Goal: Check status: Check status

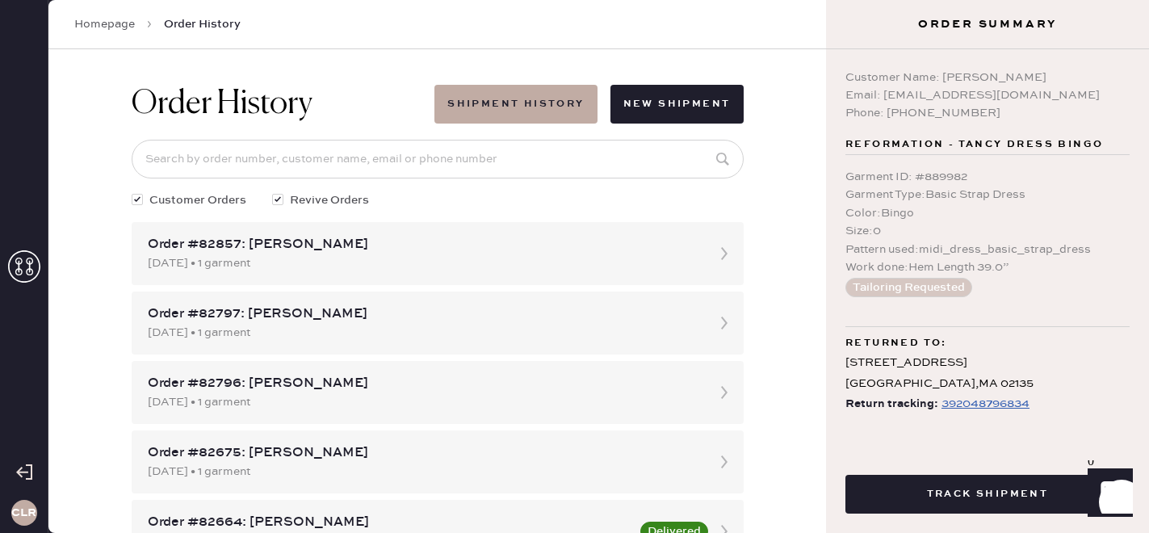
click at [17, 263] on use at bounding box center [24, 266] width 32 height 32
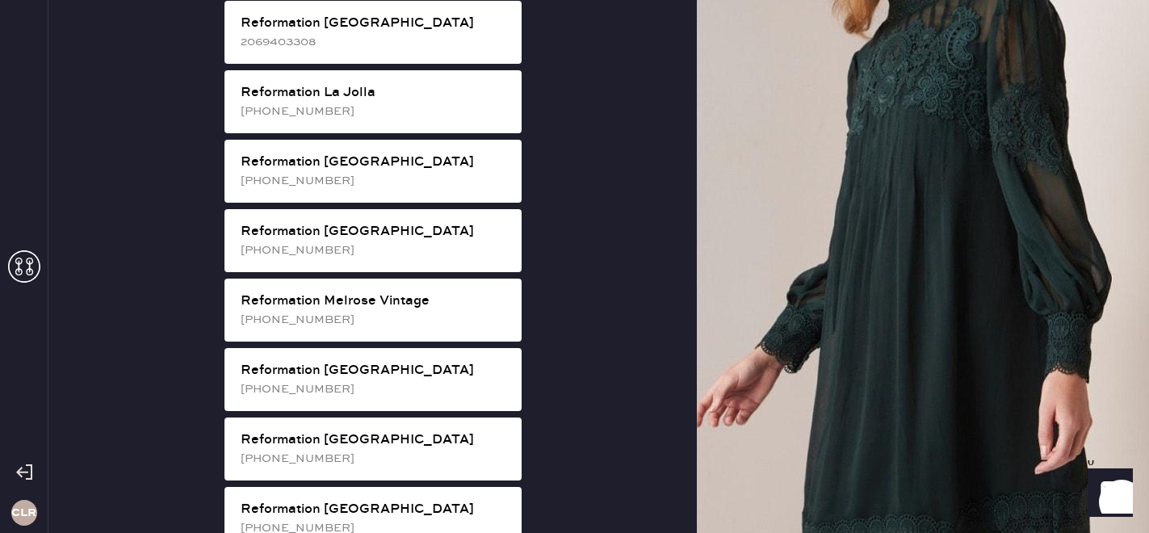
scroll to position [1596, 0]
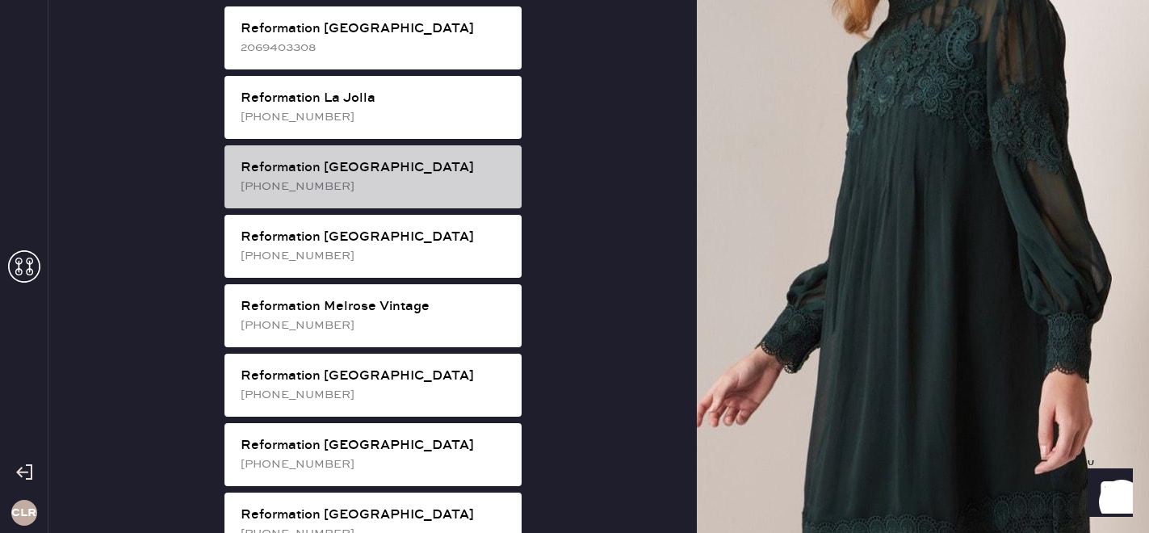
click at [410, 158] on div "Reformation [GEOGRAPHIC_DATA]" at bounding box center [375, 167] width 268 height 19
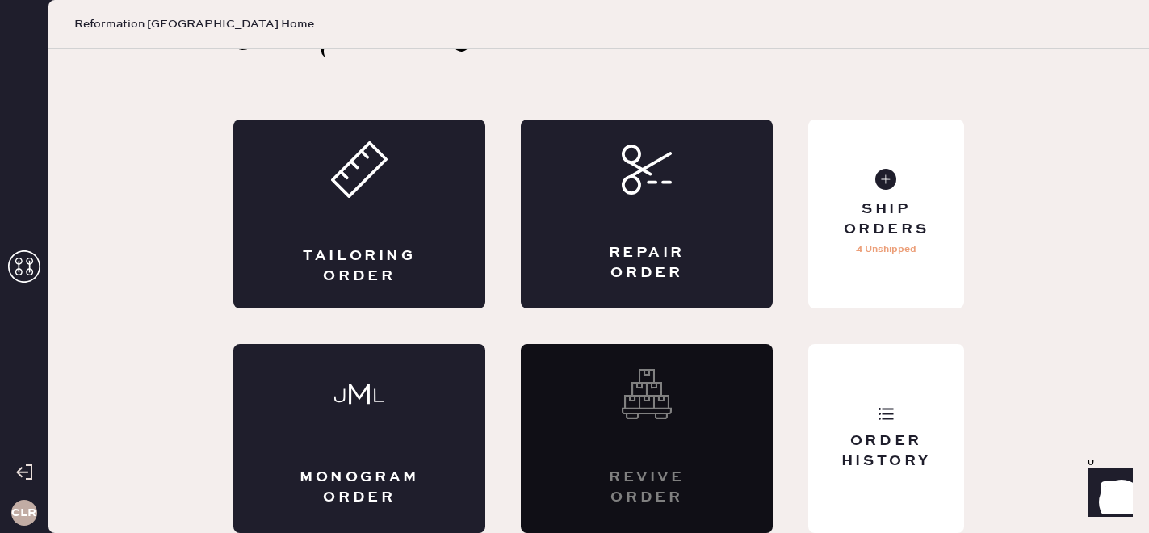
scroll to position [53, 0]
click at [844, 435] on div "Order History" at bounding box center [886, 451] width 130 height 40
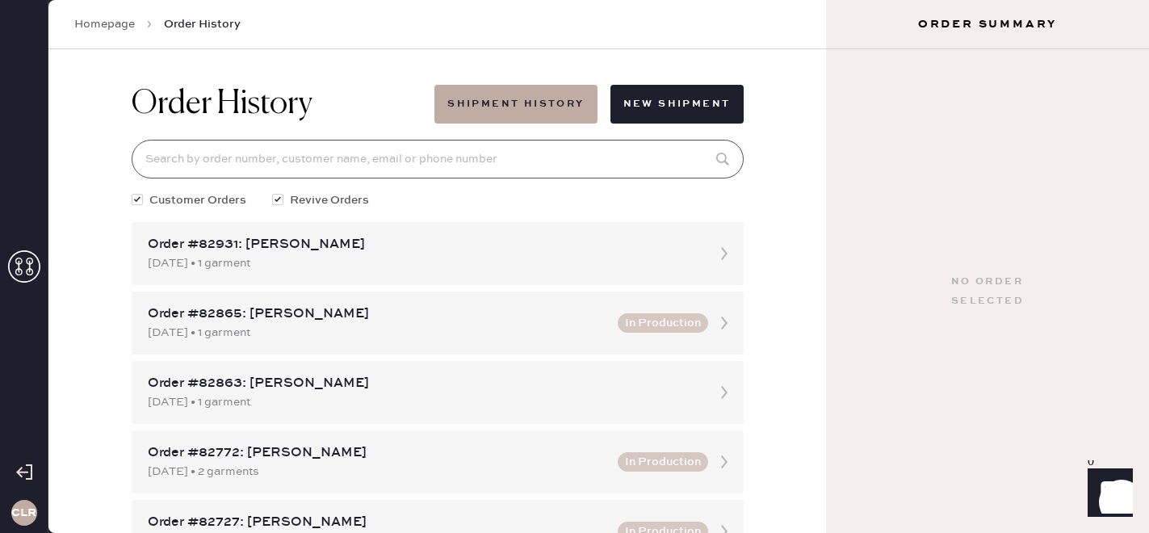
click at [448, 153] on input at bounding box center [438, 159] width 612 height 39
paste input "82196"
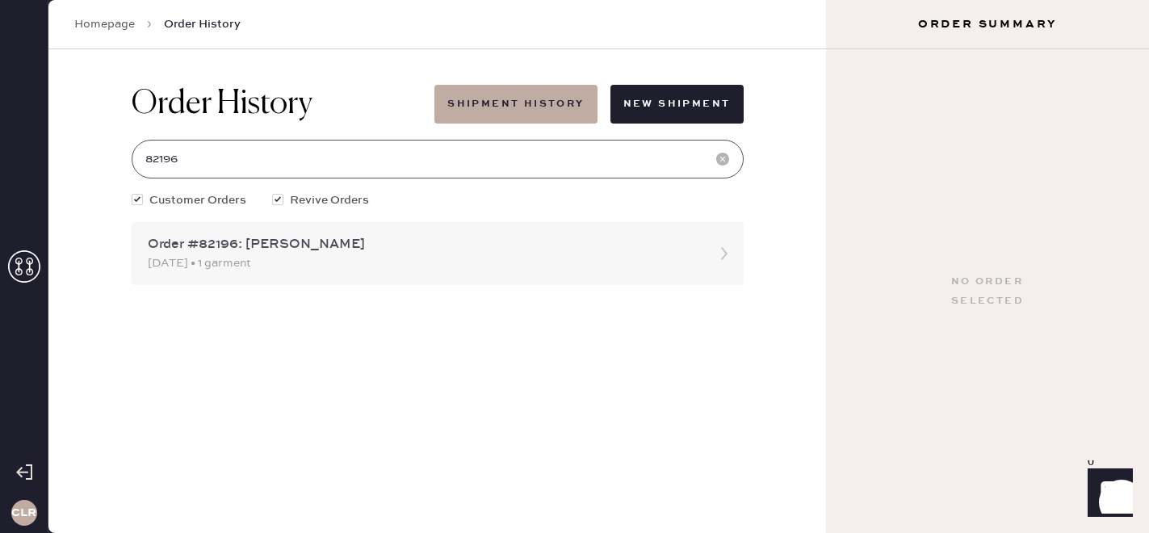
type input "82196"
click at [378, 258] on div "[DATE] • 1 garment" at bounding box center [423, 263] width 551 height 18
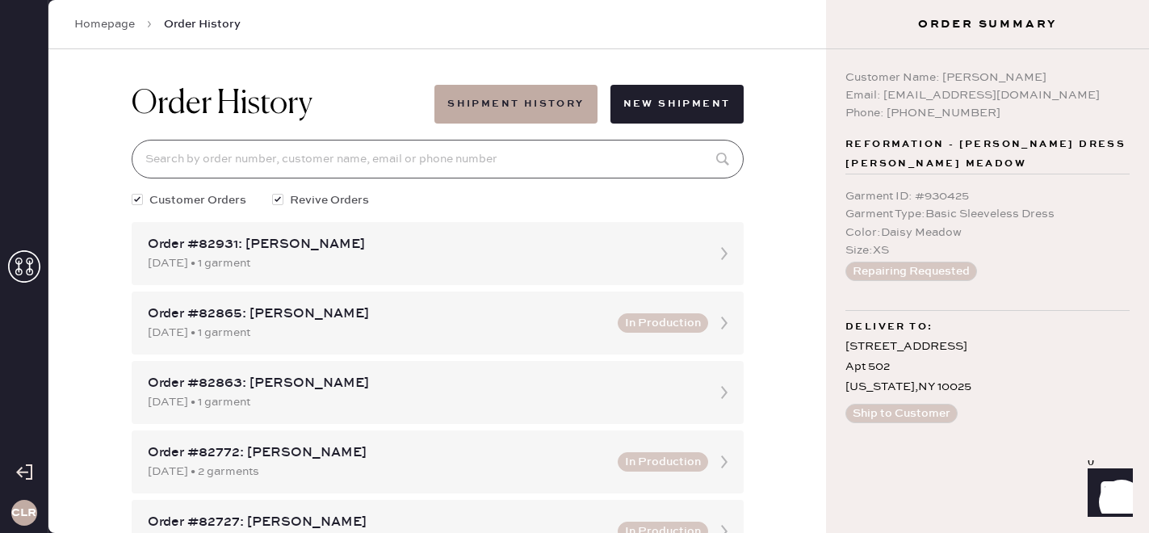
click at [309, 145] on input at bounding box center [438, 159] width 612 height 39
paste input "82196"
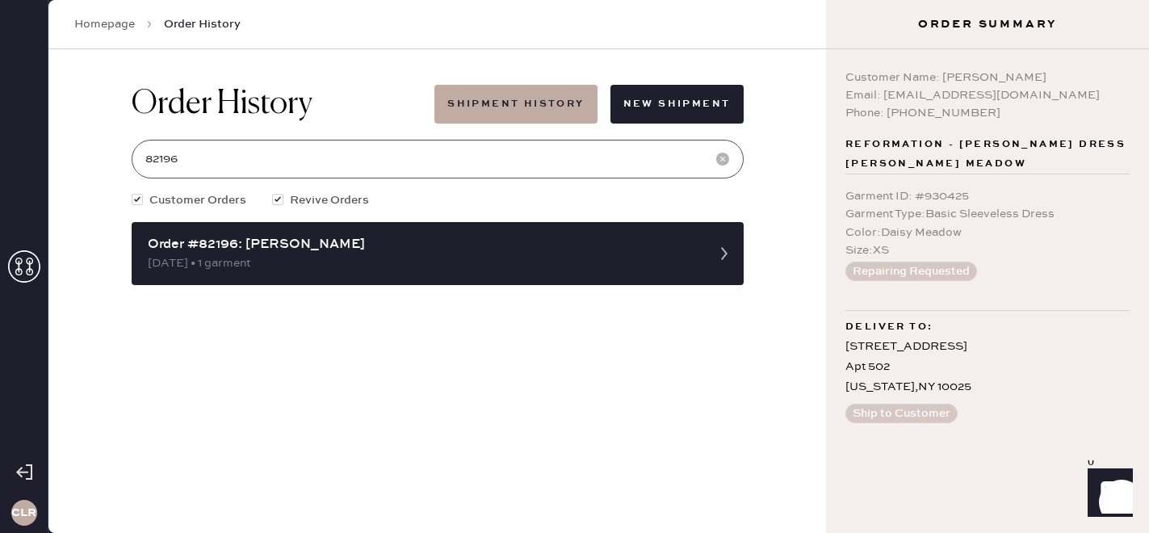
type input "82196"
click at [576, 111] on button "Shipment History" at bounding box center [516, 104] width 162 height 39
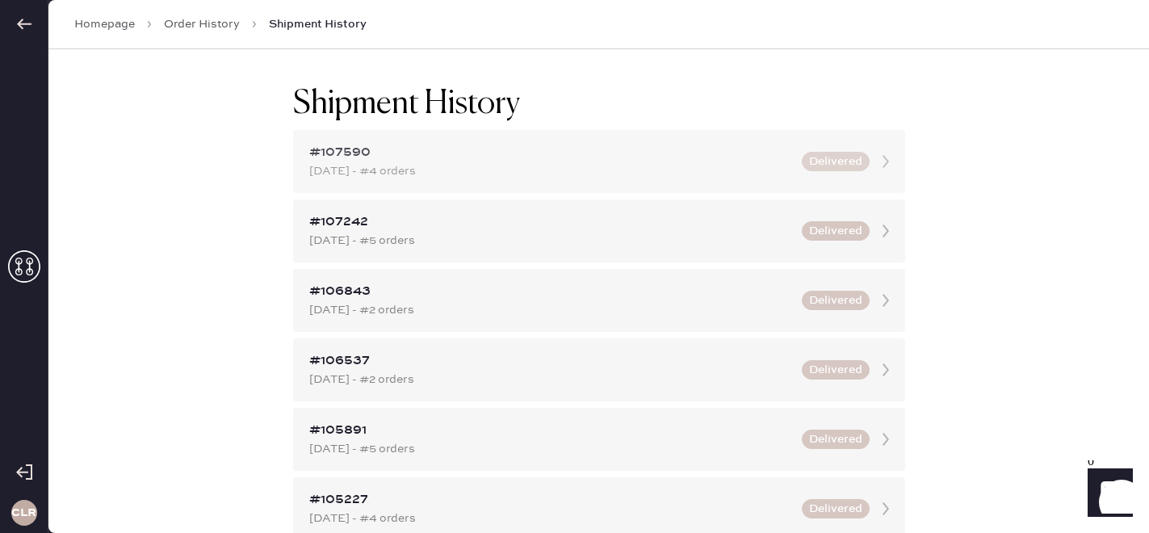
click at [449, 171] on div "[DATE] - #4 orders" at bounding box center [550, 171] width 483 height 18
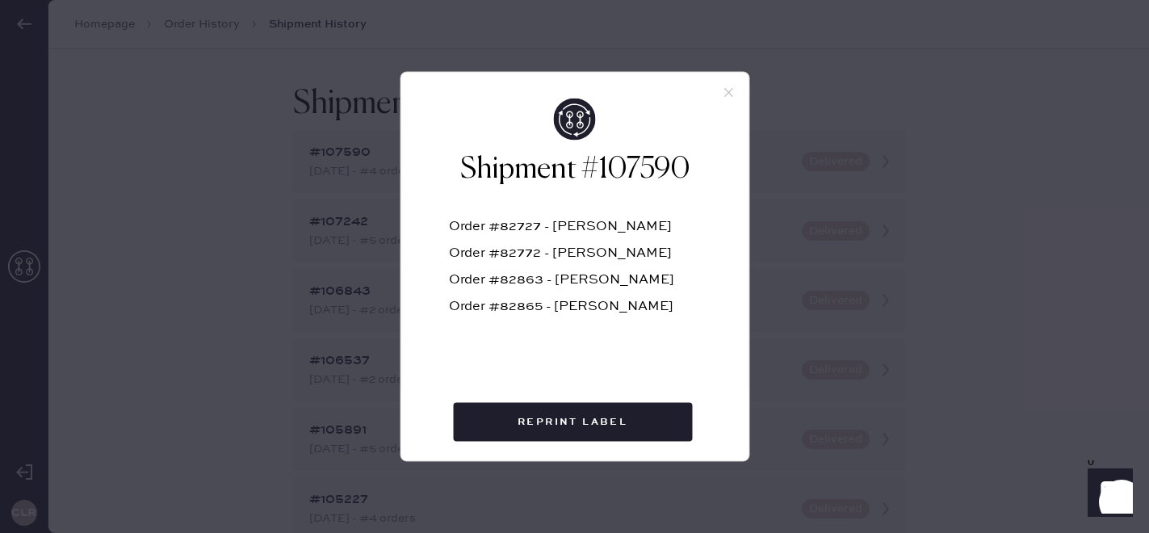
click at [730, 91] on icon at bounding box center [728, 93] width 15 height 15
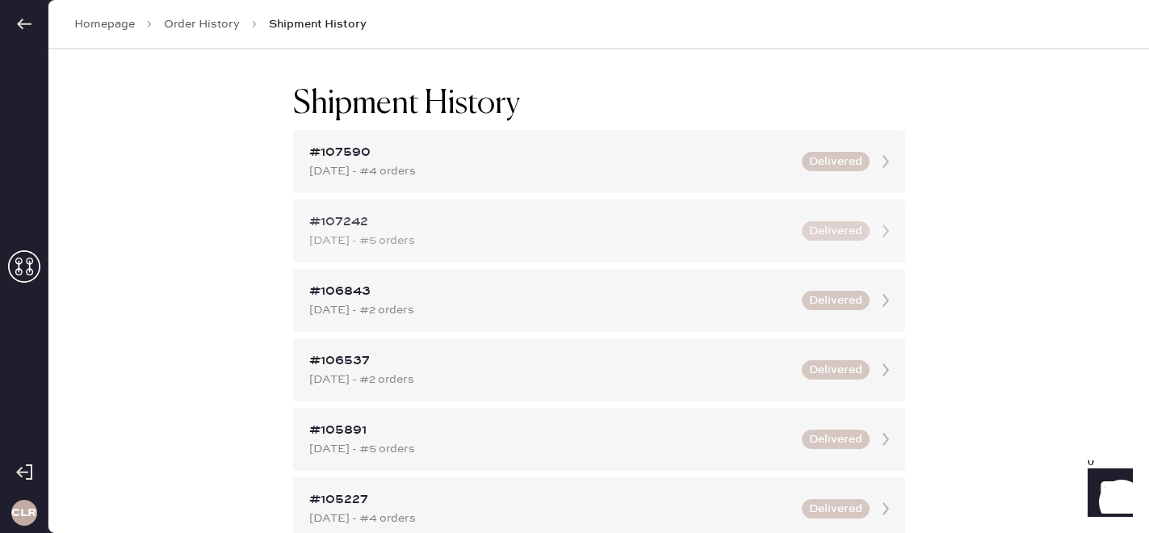
click at [536, 212] on div "#107242 [DATE] - #5 orders Delivered" at bounding box center [599, 231] width 612 height 63
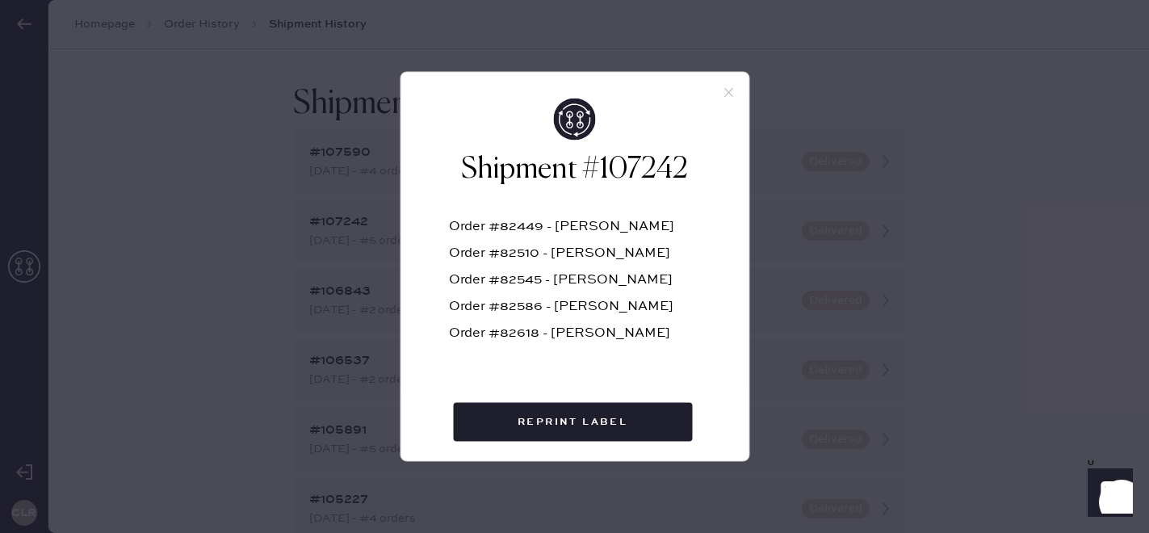
click at [727, 92] on icon at bounding box center [728, 93] width 15 height 15
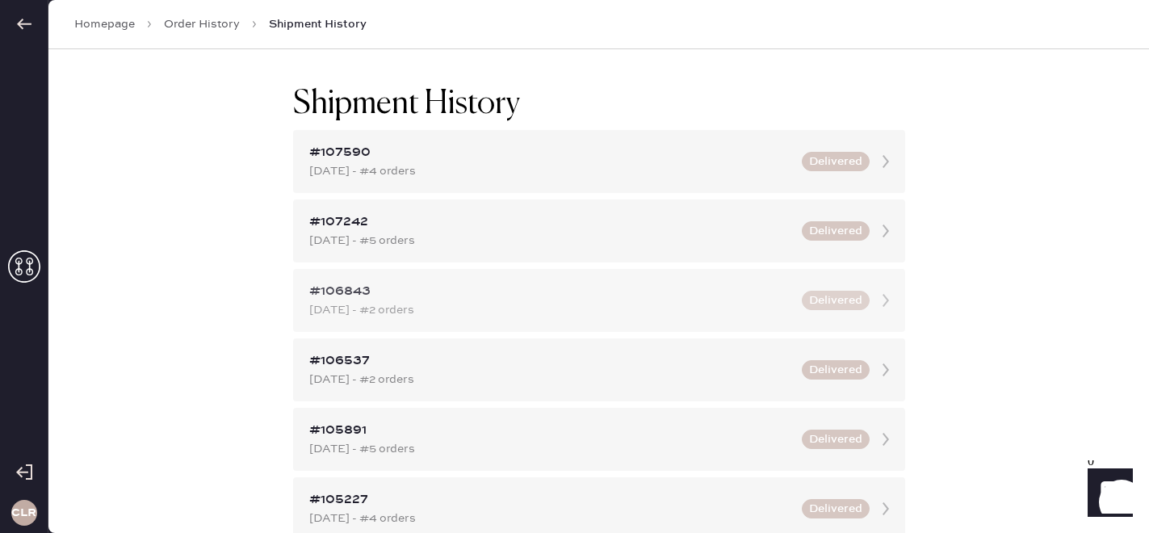
click at [535, 297] on div "#106843" at bounding box center [550, 291] width 483 height 19
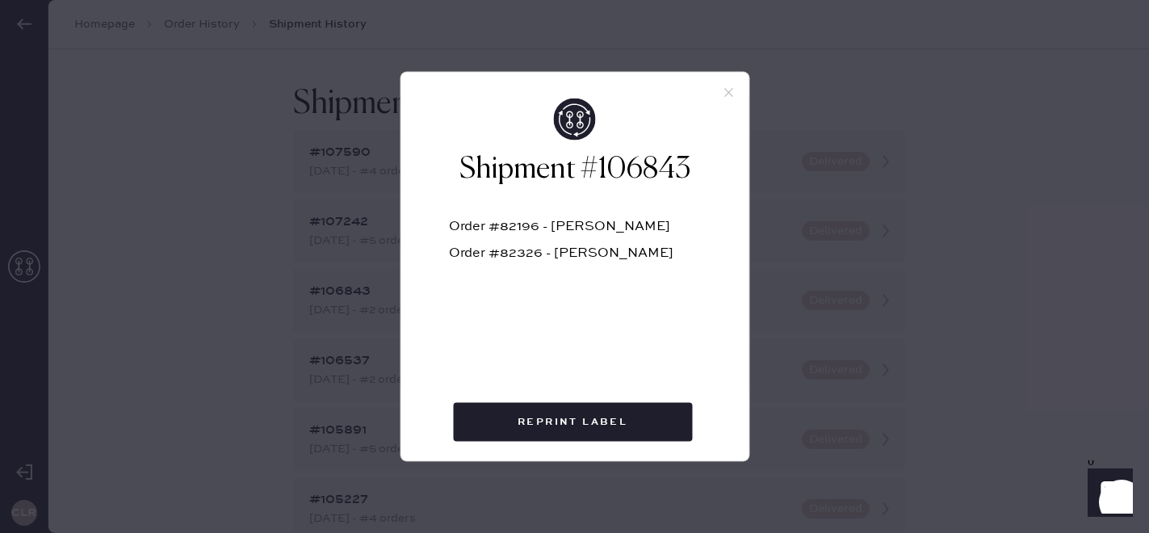
click at [731, 99] on div "Shipment #106843 Order #82196 - [PERSON_NAME] Order #82326 - [PERSON_NAME]" at bounding box center [575, 235] width 348 height 272
click at [724, 91] on icon at bounding box center [728, 93] width 15 height 15
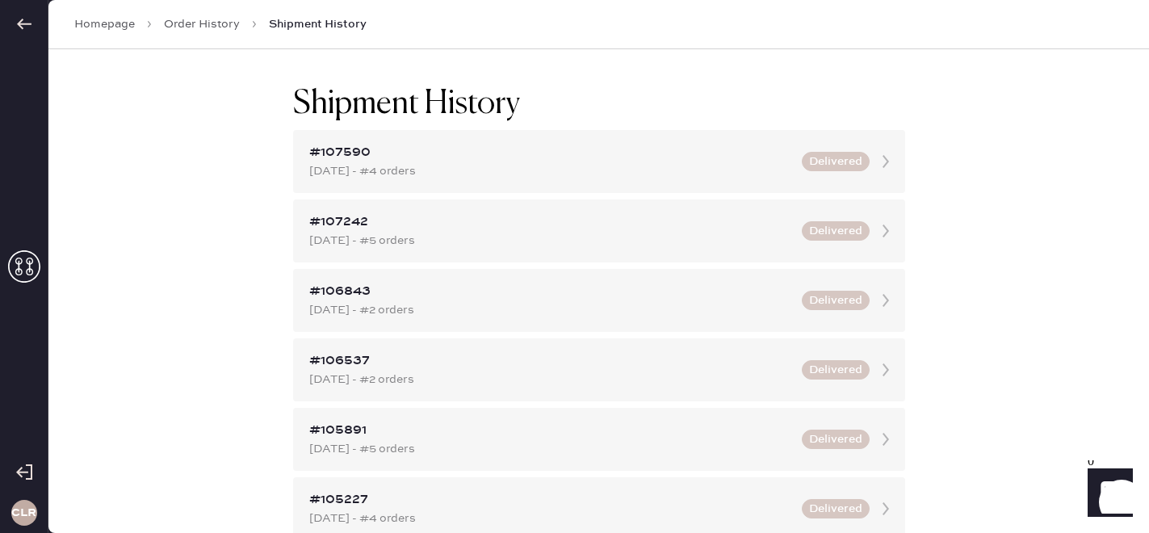
click at [216, 30] on link "Order History" at bounding box center [202, 24] width 76 height 16
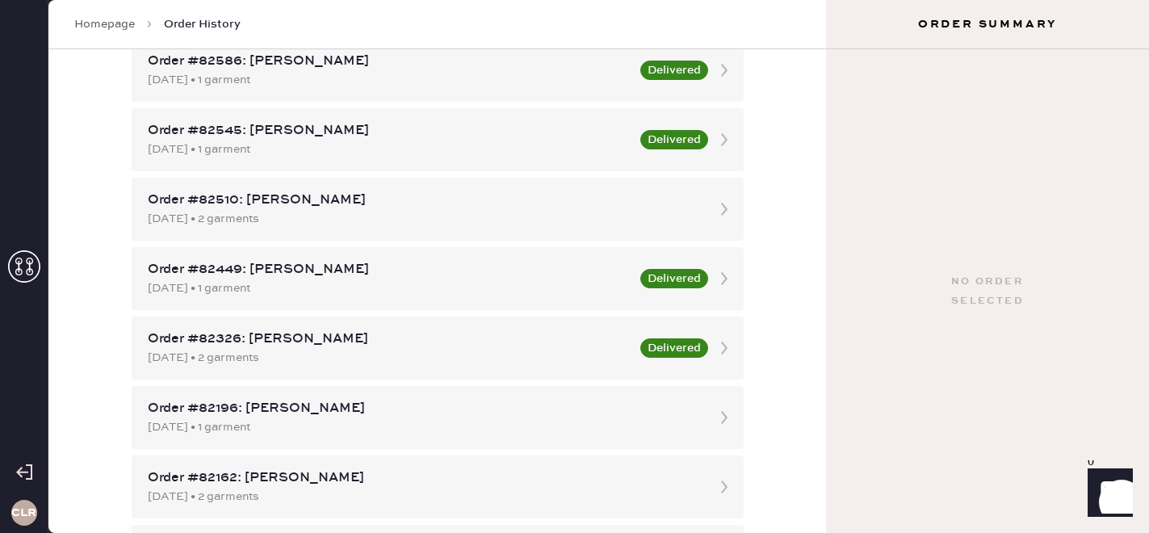
scroll to position [601, 0]
click at [305, 419] on div "[DATE] • 1 garment" at bounding box center [423, 427] width 551 height 18
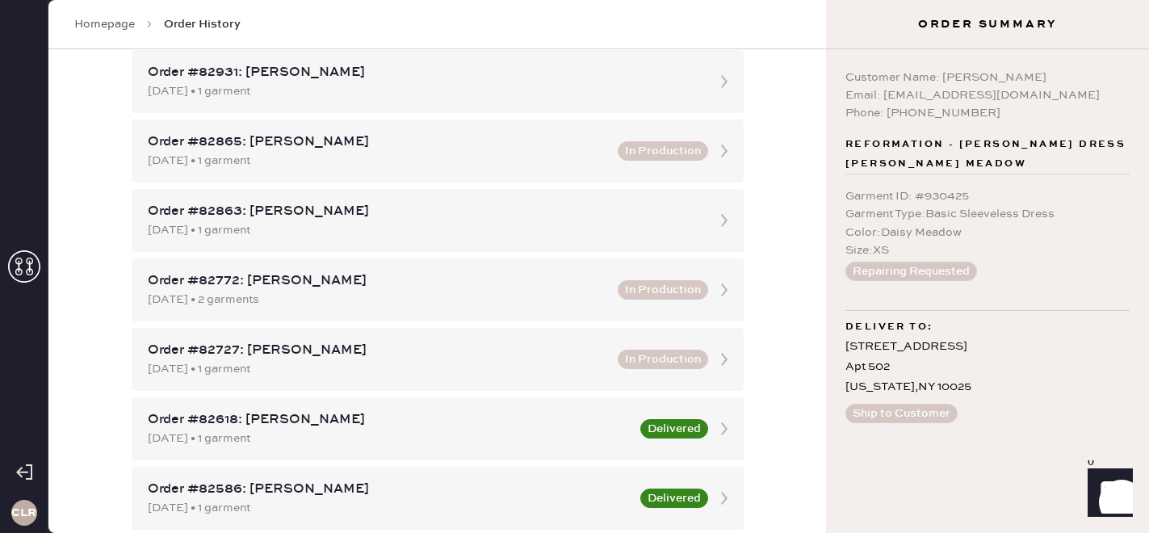
scroll to position [196, 0]
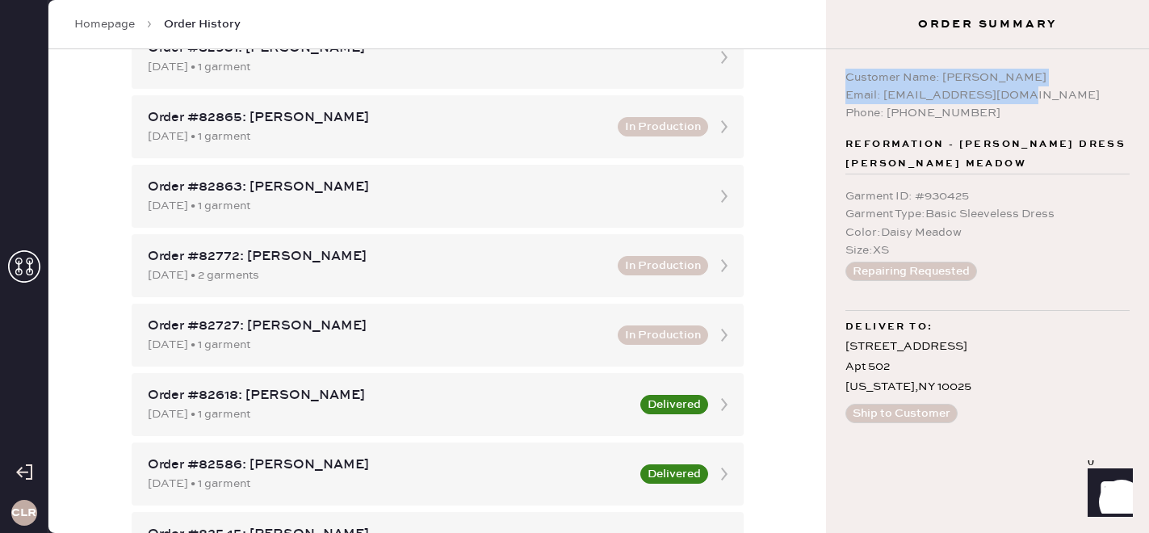
copy div "Customer Name: [PERSON_NAME] Email: [PERSON_NAME][EMAIL_ADDRESS][DOMAIN_NAME]"
drag, startPoint x: 1023, startPoint y: 92, endPoint x: 840, endPoint y: 77, distance: 183.2
click at [839, 72] on div "Customer Name: [PERSON_NAME] Email: [EMAIL_ADDRESS][DOMAIN_NAME] Phone: [PHONE_…" at bounding box center [987, 291] width 323 height 484
copy div "75/57/4484 • 6 loremip Dolor #30135: Sitametc Adipisc 23/03/1254 • 5 elitsedd E…"
drag, startPoint x: 975, startPoint y: 197, endPoint x: 783, endPoint y: 194, distance: 192.3
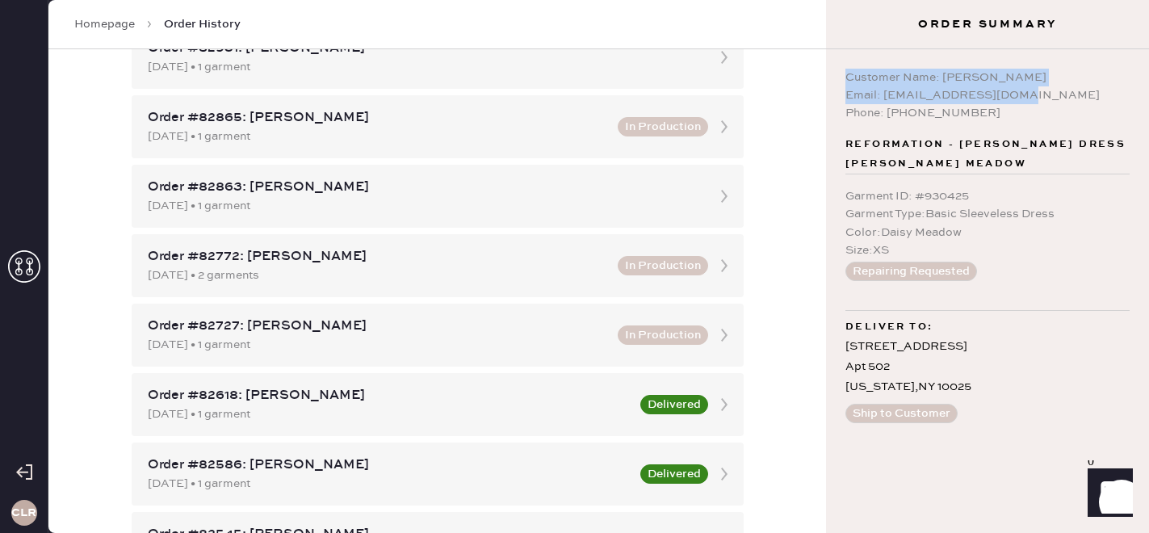
click at [783, 194] on div "CLR Homepage Order History Order History Shipment History New Shipment Customer…" at bounding box center [574, 266] width 1149 height 533
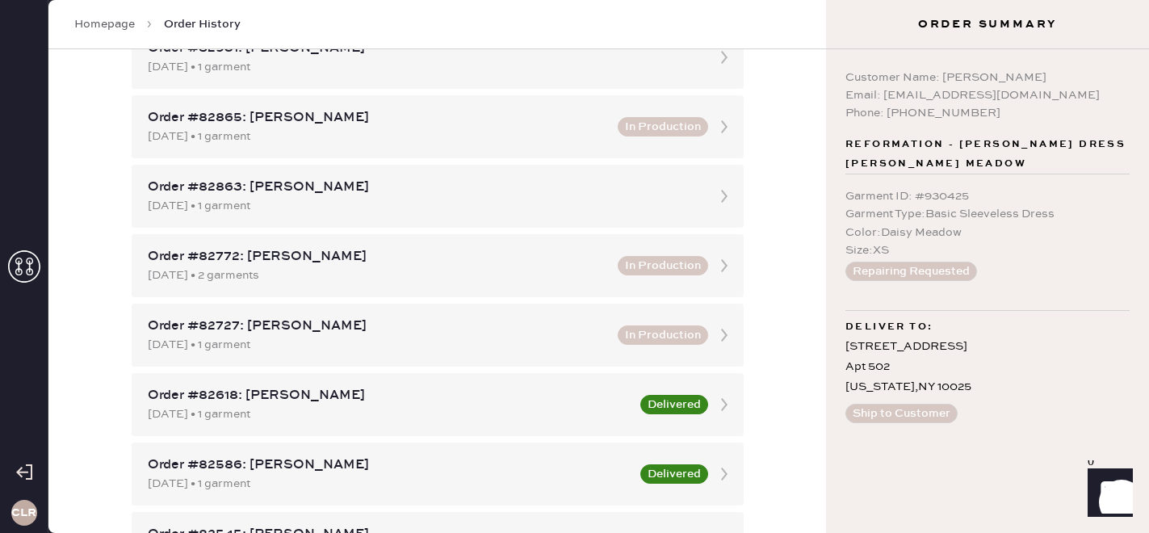
click at [905, 199] on div "Garment ID : # 930425" at bounding box center [988, 196] width 284 height 18
copy div "Garment ID : # 930425"
drag, startPoint x: 993, startPoint y: 197, endPoint x: 838, endPoint y: 201, distance: 154.3
click at [839, 201] on div "Customer Name: [PERSON_NAME] Email: [EMAIL_ADDRESS][DOMAIN_NAME] Phone: [PHONE_…" at bounding box center [987, 291] width 323 height 484
